Goal: Obtain resource: Obtain resource

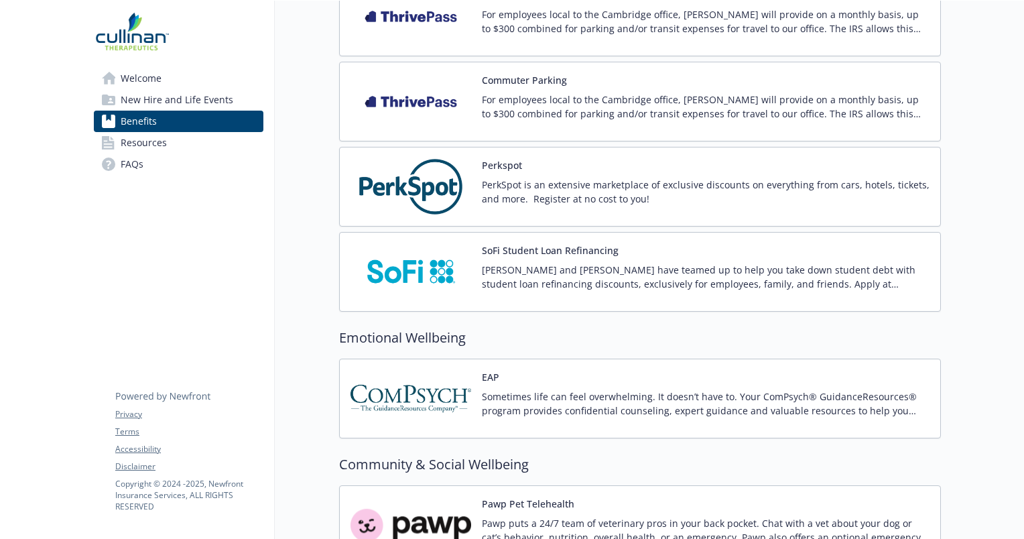
scroll to position [1550, 0]
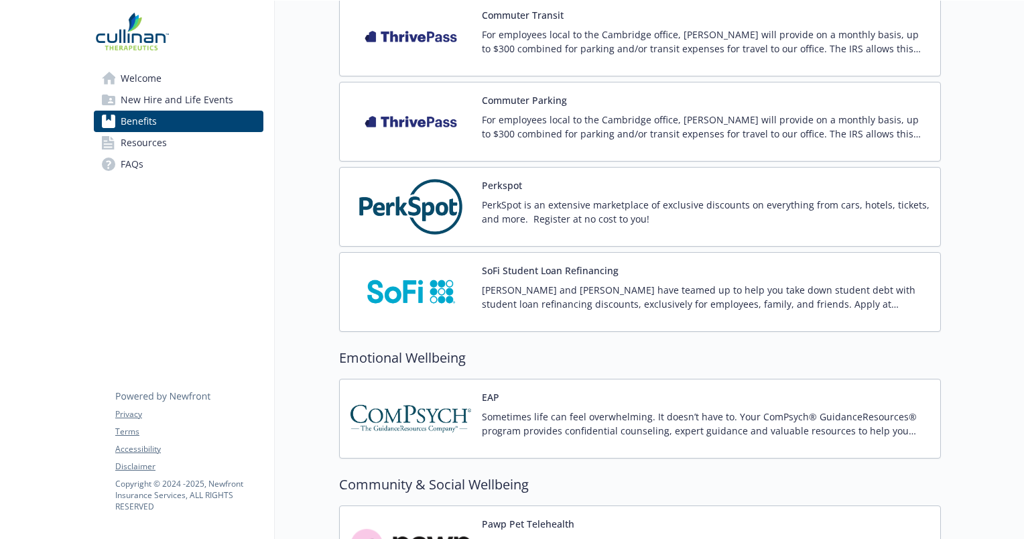
click at [424, 203] on img at bounding box center [411, 206] width 121 height 57
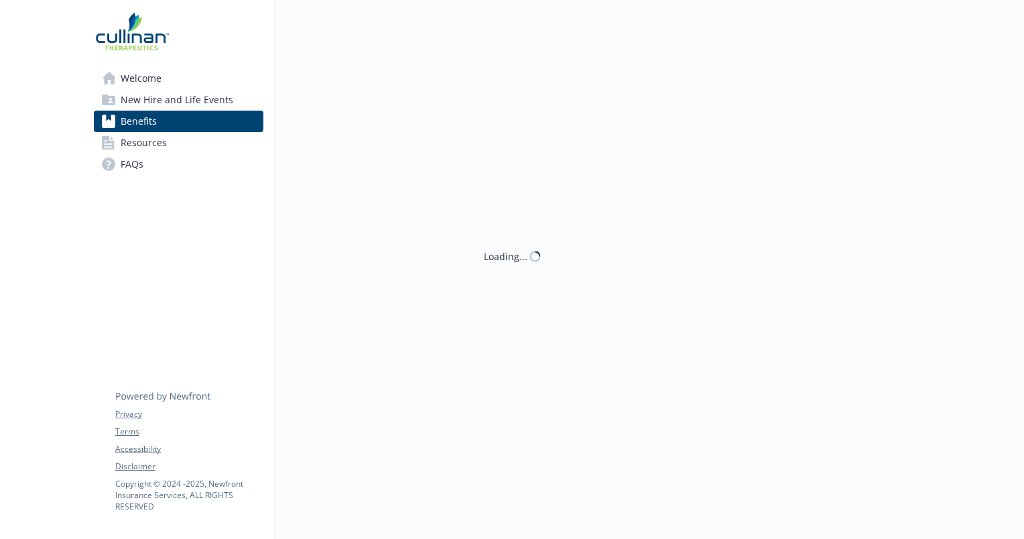
scroll to position [1550, 0]
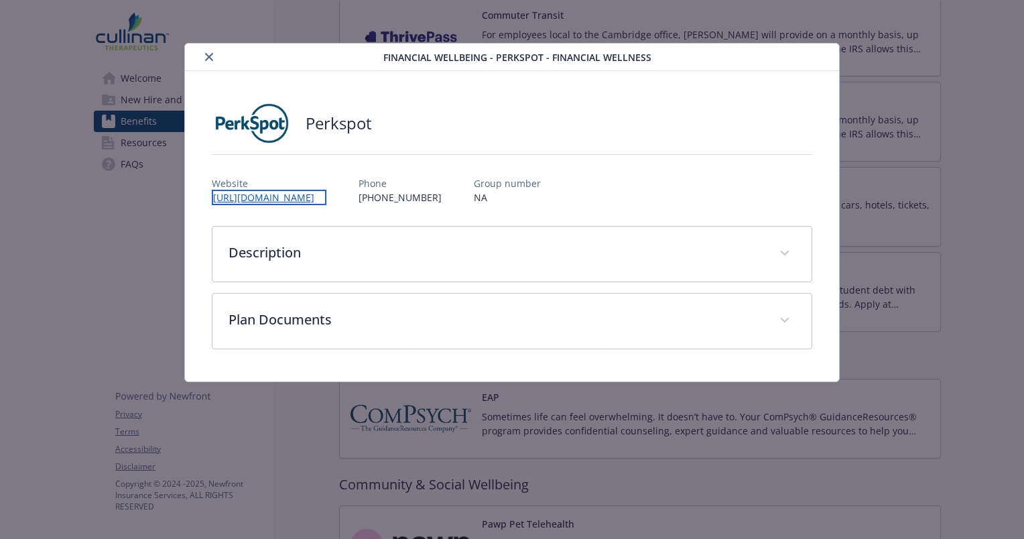
click at [320, 198] on link "[URL][DOMAIN_NAME]" at bounding box center [269, 197] width 115 height 15
